Goal: Check status

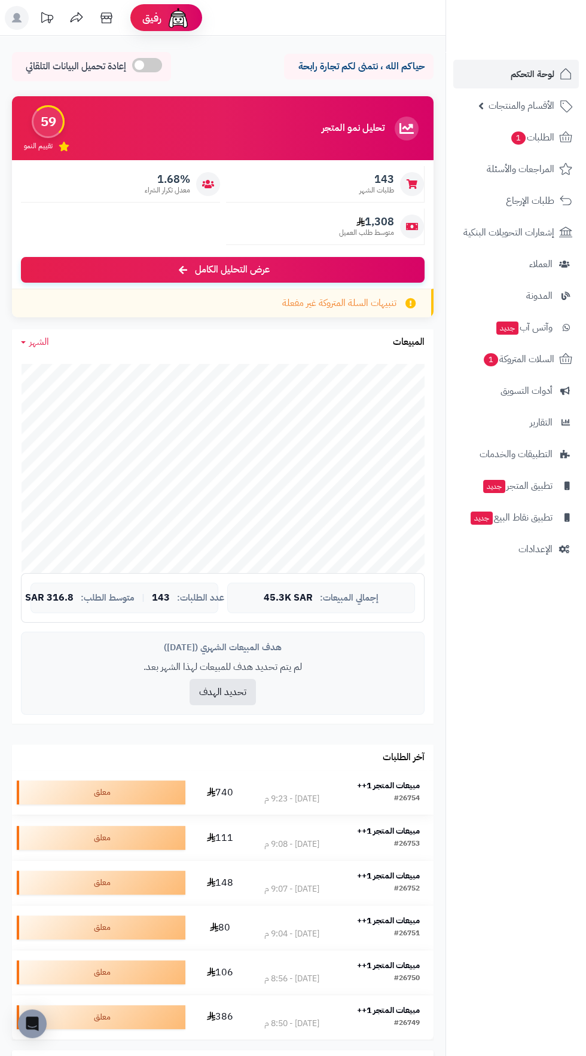
click at [396, 785] on strong "مبيعات المتجر 1++" at bounding box center [388, 785] width 63 height 13
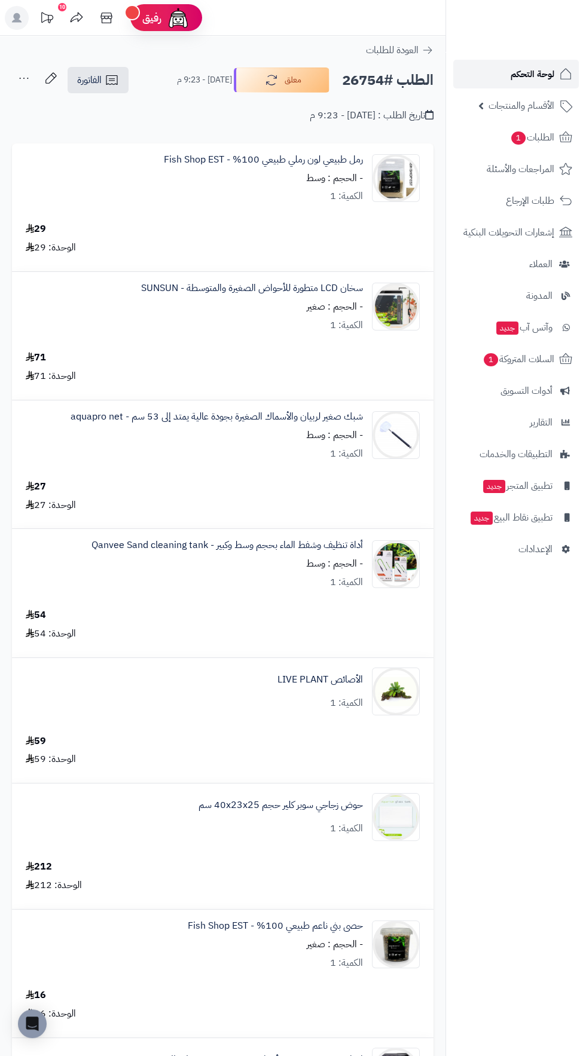
click at [526, 69] on span "لوحة التحكم" at bounding box center [532, 74] width 44 height 17
